Goal: Transaction & Acquisition: Purchase product/service

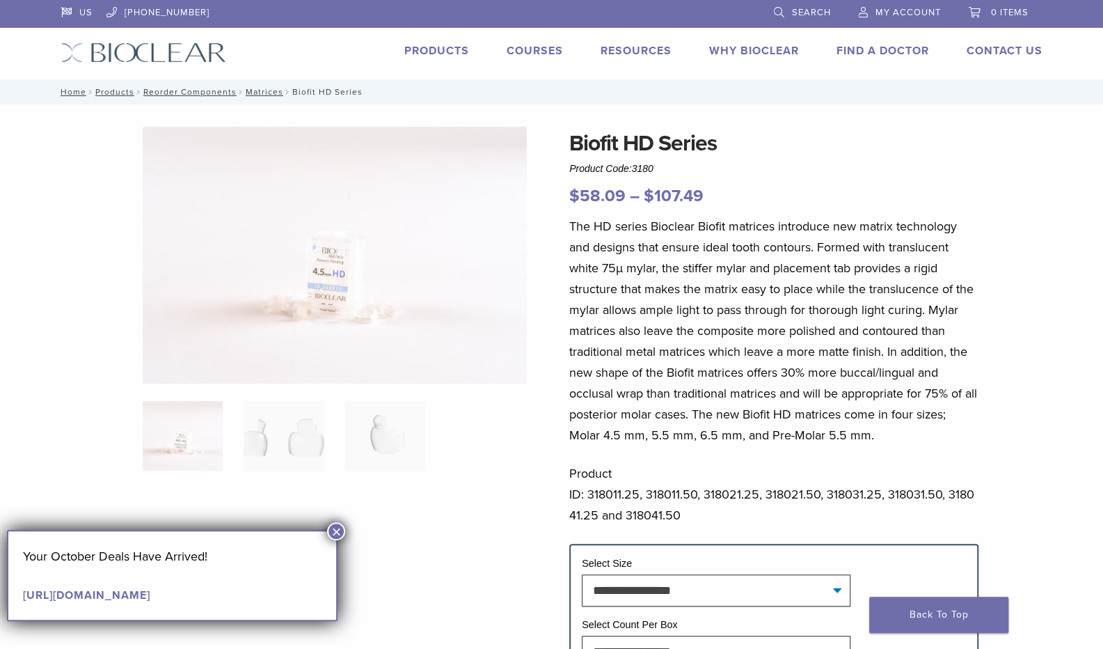
click at [356, 262] on img at bounding box center [335, 255] width 384 height 257
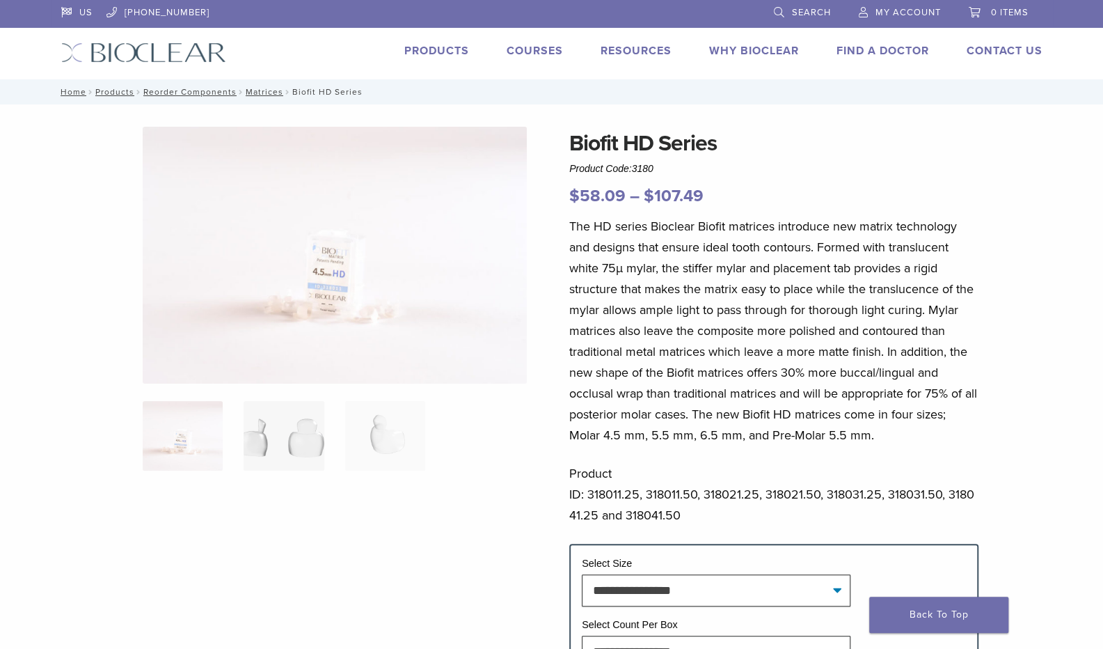
click at [267, 446] on img at bounding box center [284, 436] width 80 height 70
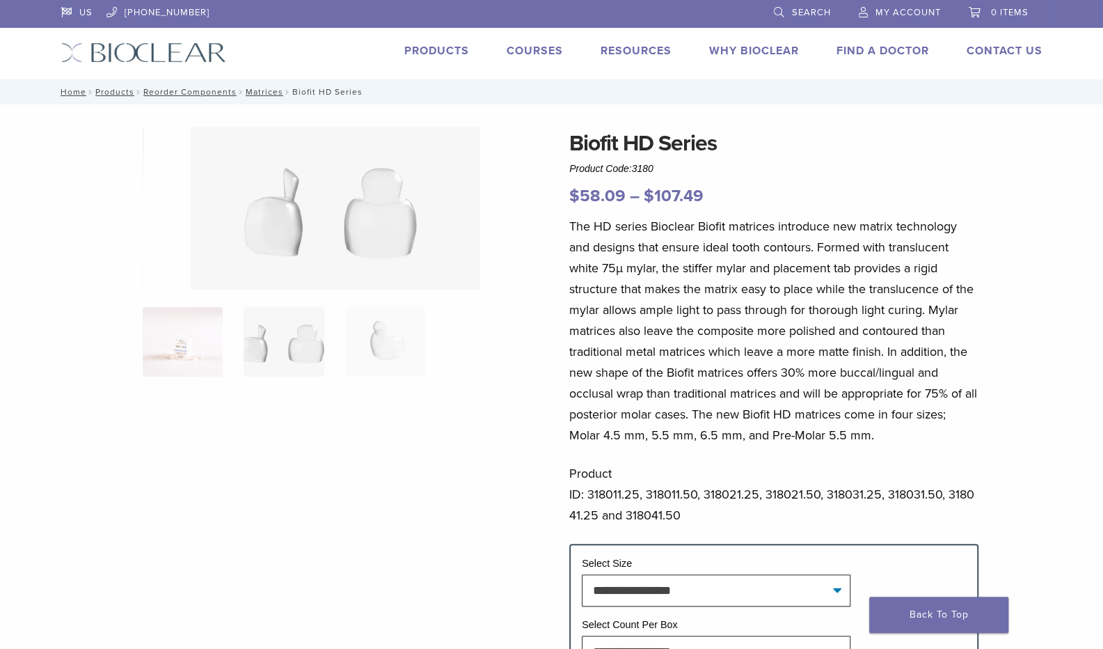
click at [201, 368] on img at bounding box center [183, 342] width 80 height 70
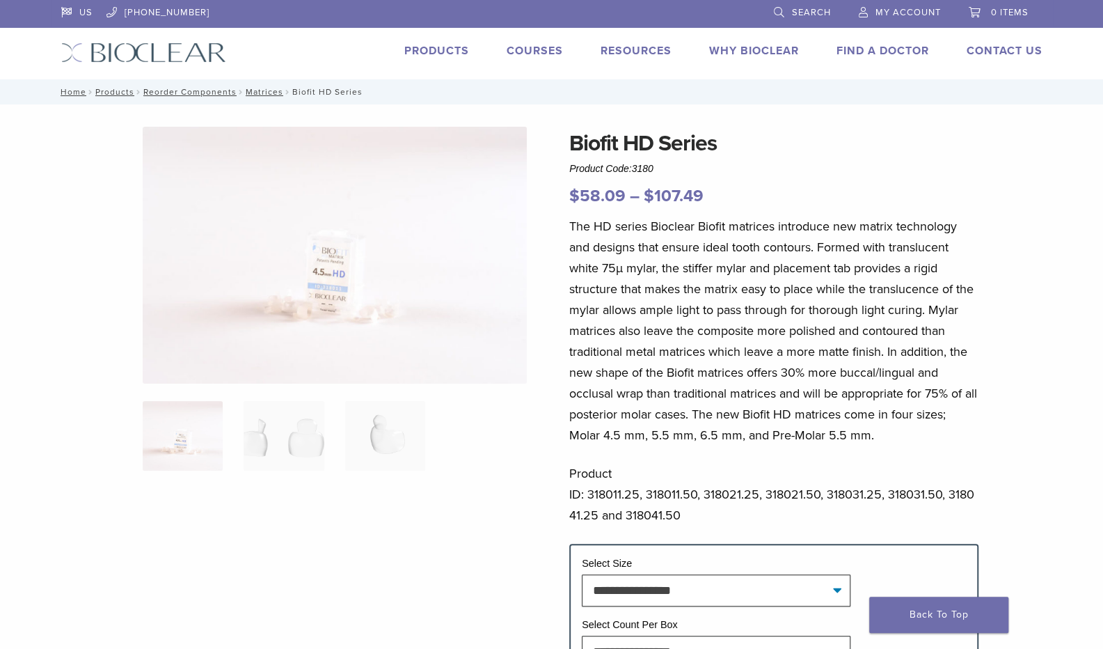
click at [356, 276] on img at bounding box center [335, 255] width 384 height 257
click at [434, 311] on img at bounding box center [335, 255] width 384 height 257
drag, startPoint x: 729, startPoint y: 143, endPoint x: 572, endPoint y: 138, distance: 156.7
click at [572, 138] on h1 "Biofit HD Series" at bounding box center [773, 143] width 409 height 33
click at [450, 54] on link "Products" at bounding box center [436, 51] width 65 height 14
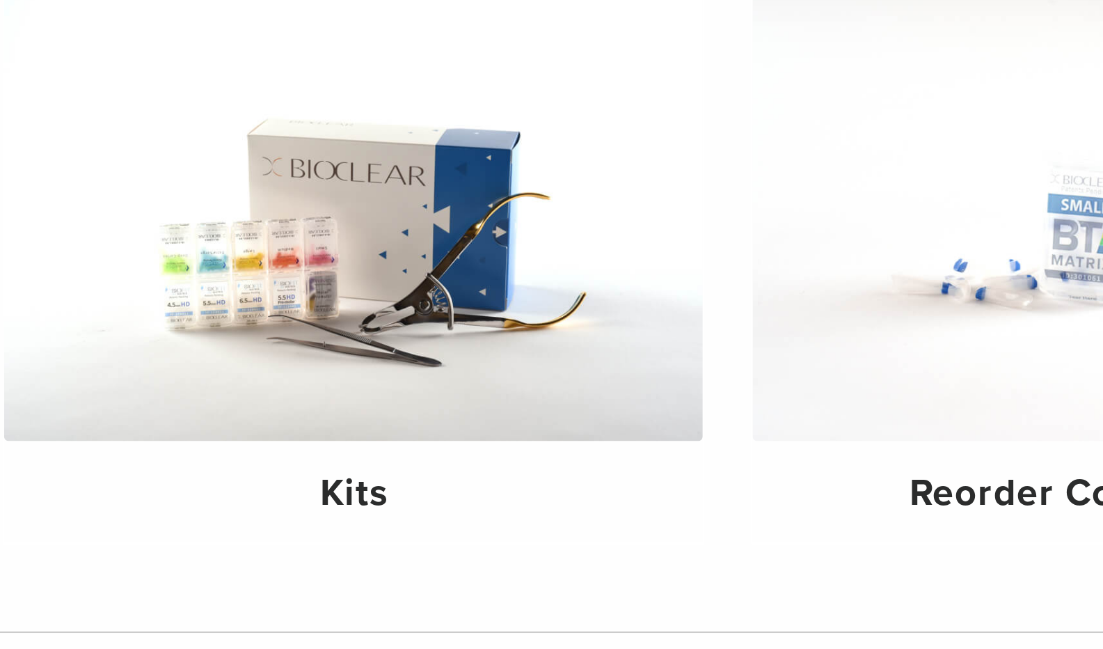
scroll to position [70, 0]
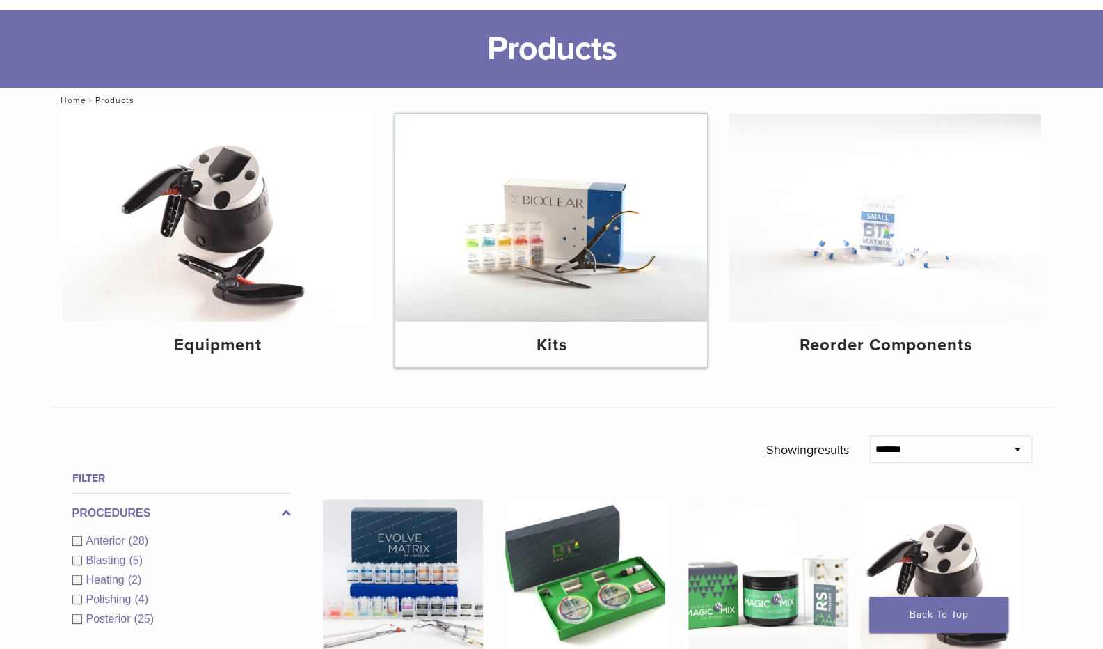
click at [598, 248] on img at bounding box center [551, 217] width 312 height 208
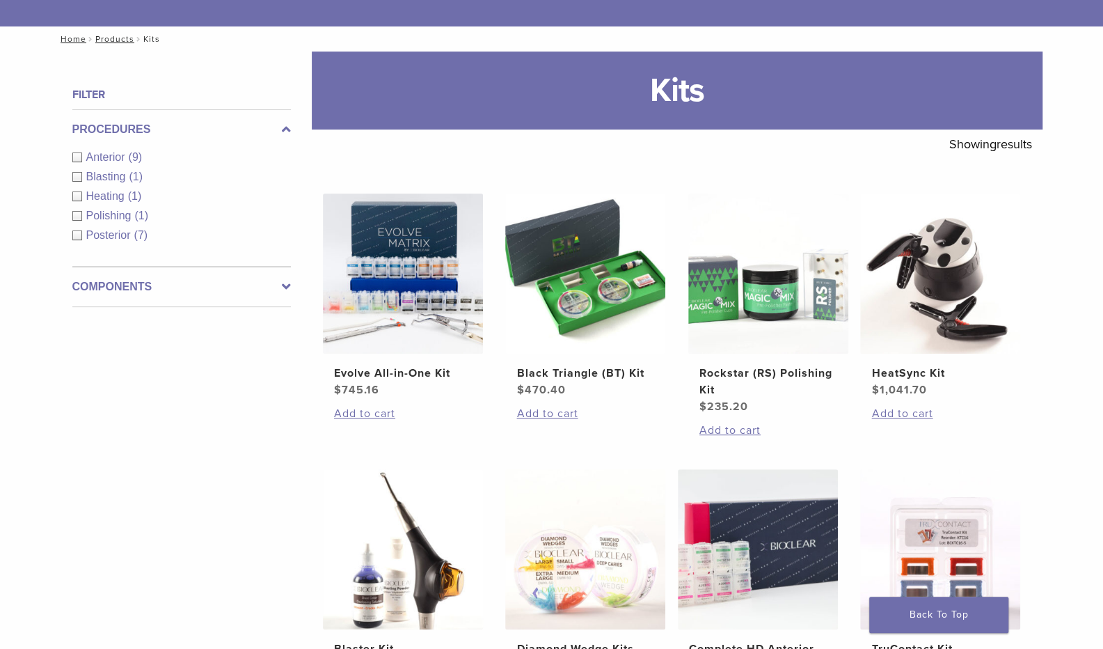
scroll to position [138, 0]
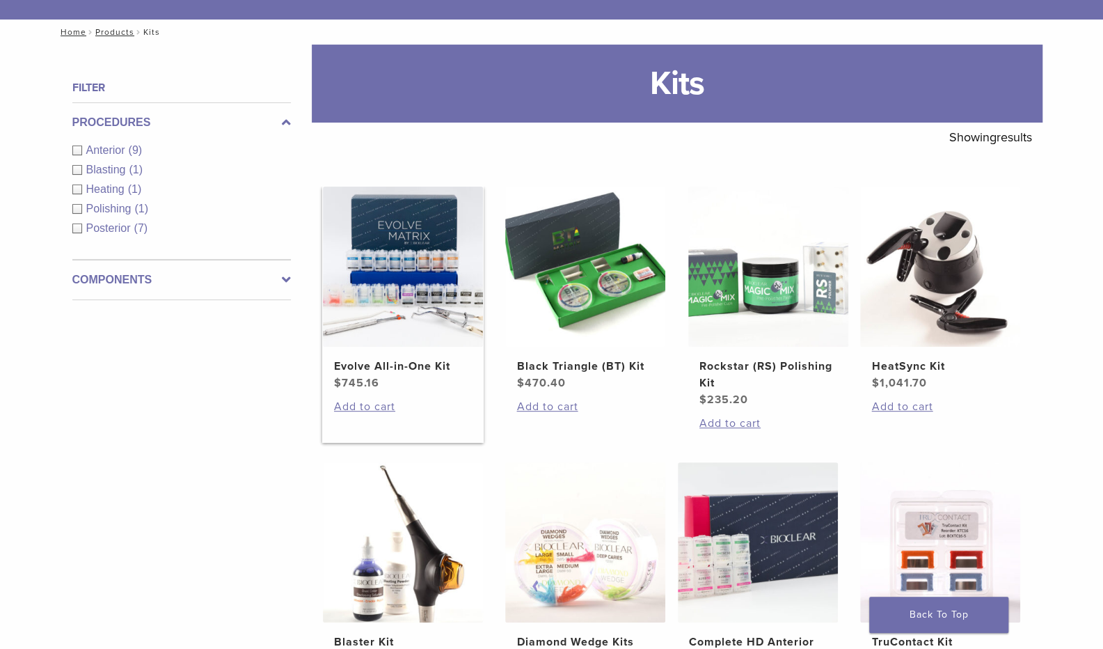
click at [420, 282] on img at bounding box center [403, 267] width 160 height 160
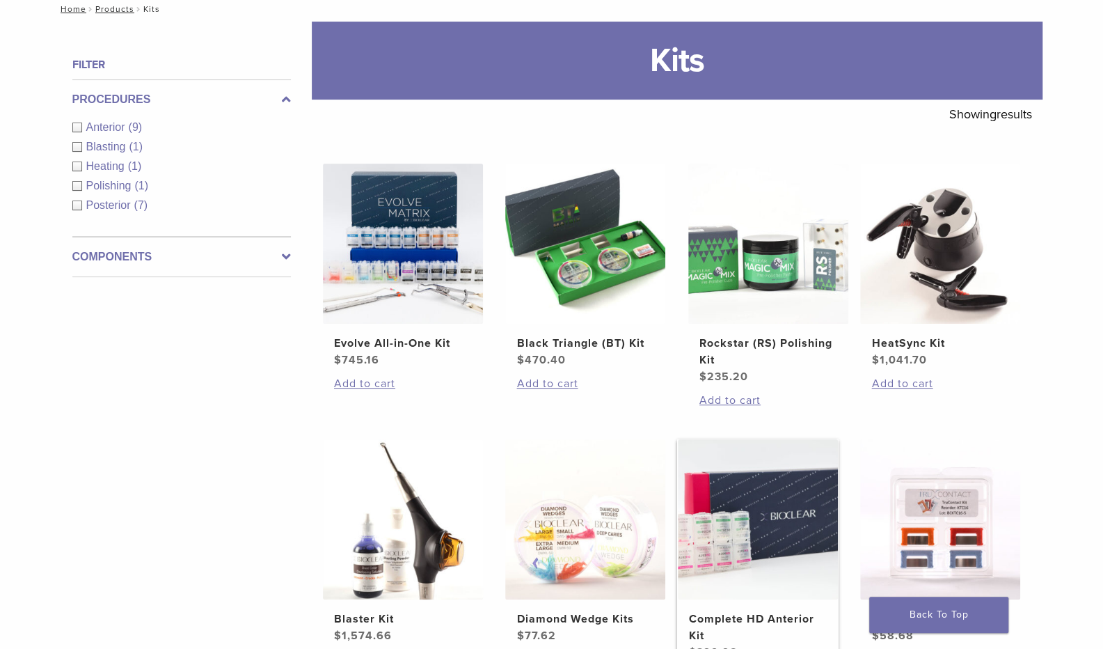
scroll to position [157, 0]
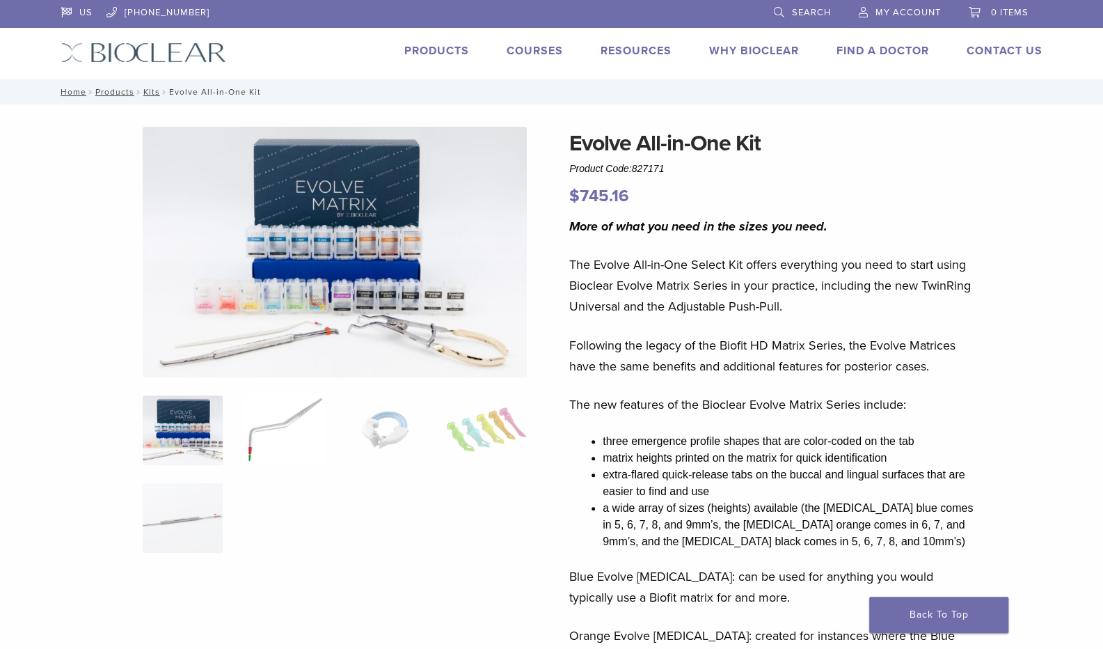
click at [292, 425] on img at bounding box center [284, 430] width 80 height 70
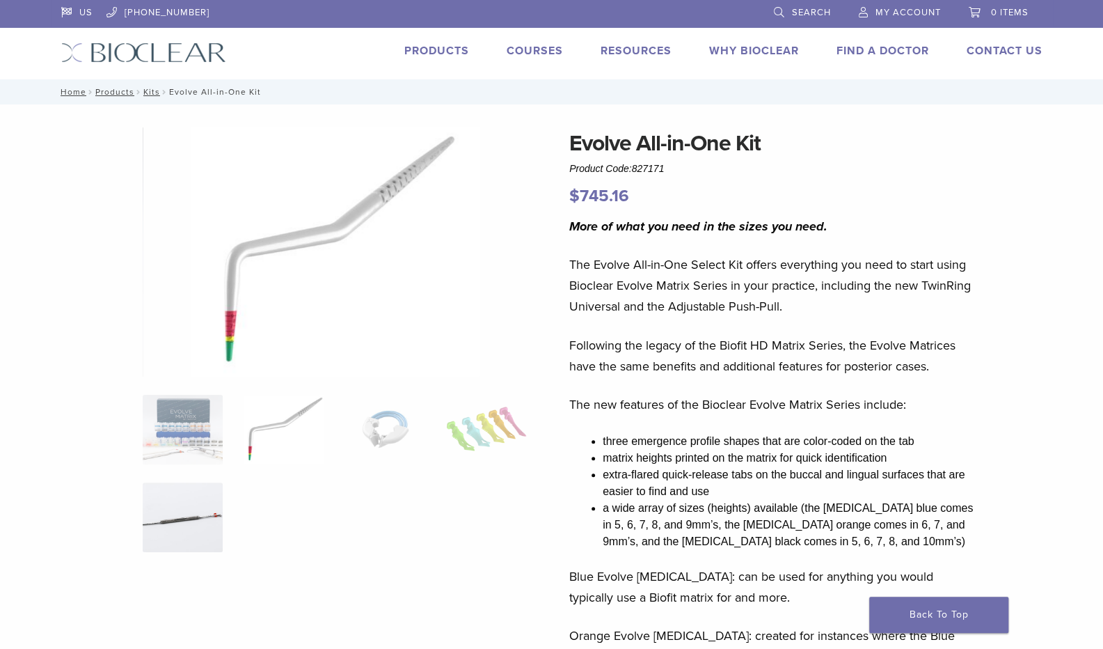
click at [220, 510] on img at bounding box center [183, 517] width 80 height 70
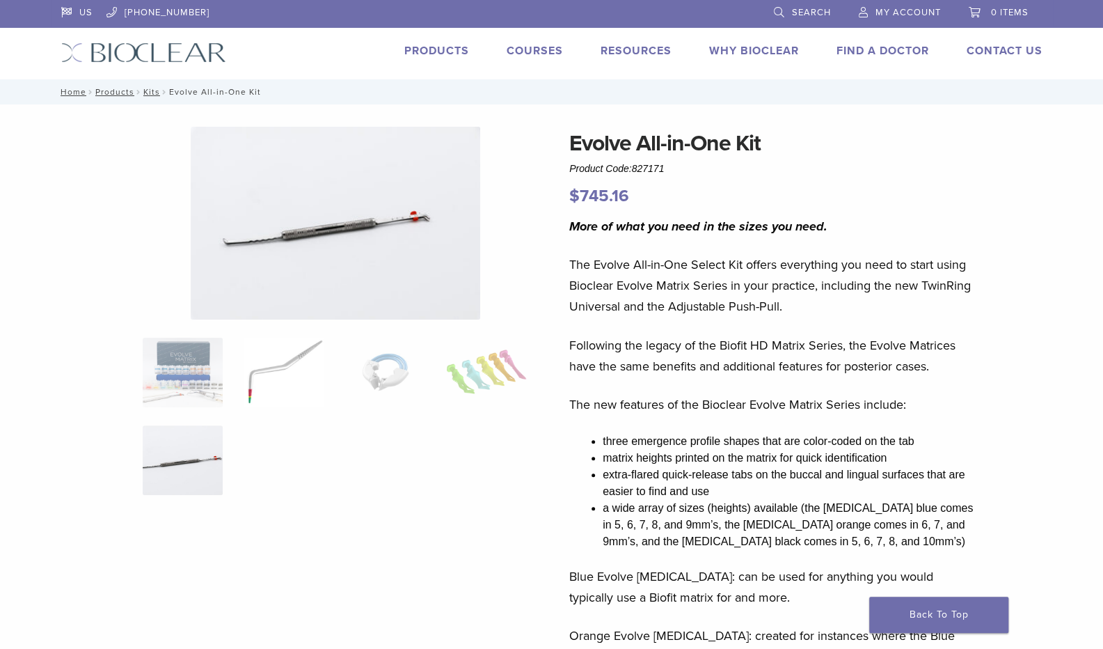
click at [288, 350] on img at bounding box center [284, 373] width 80 height 70
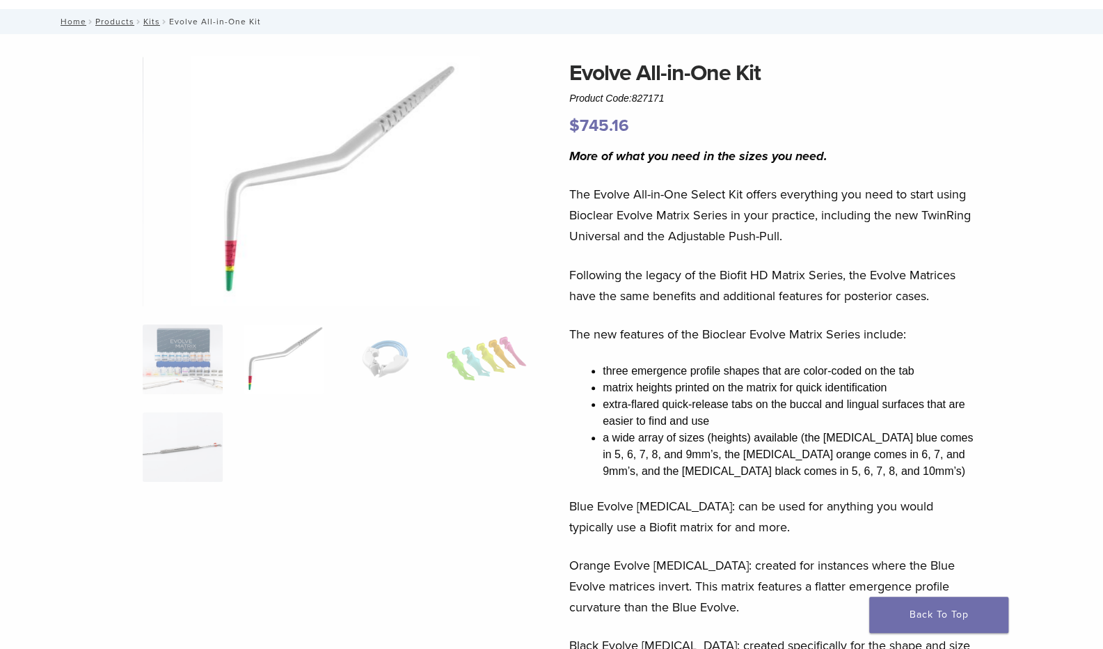
scroll to position [67, 0]
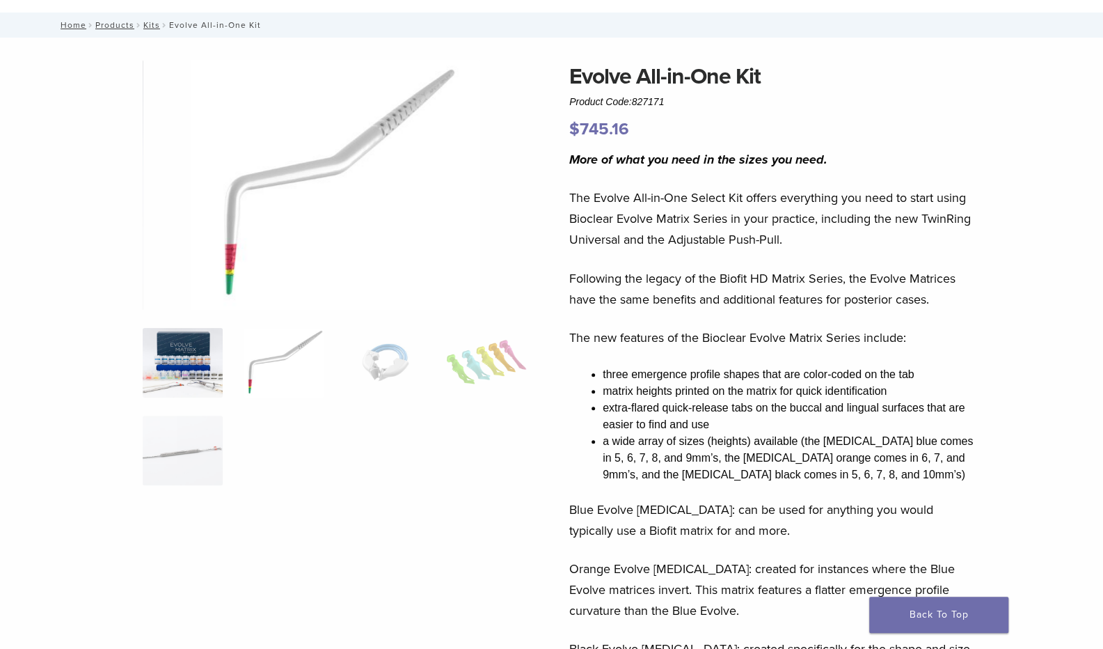
click at [201, 356] on img at bounding box center [183, 363] width 80 height 70
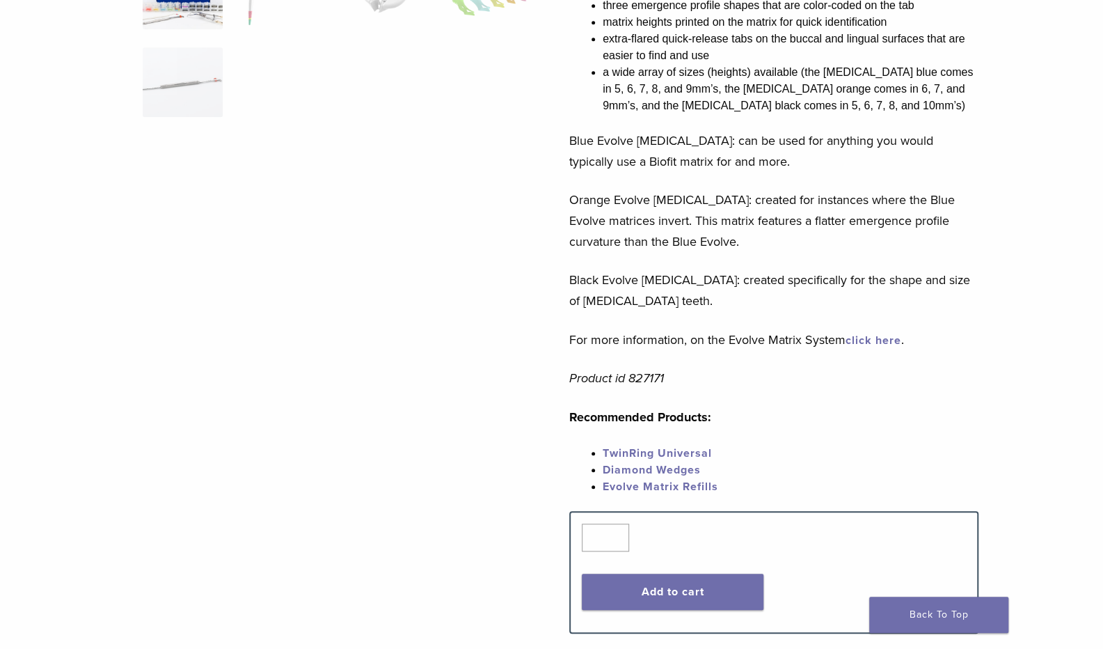
scroll to position [430, 0]
